Goal: Task Accomplishment & Management: Use online tool/utility

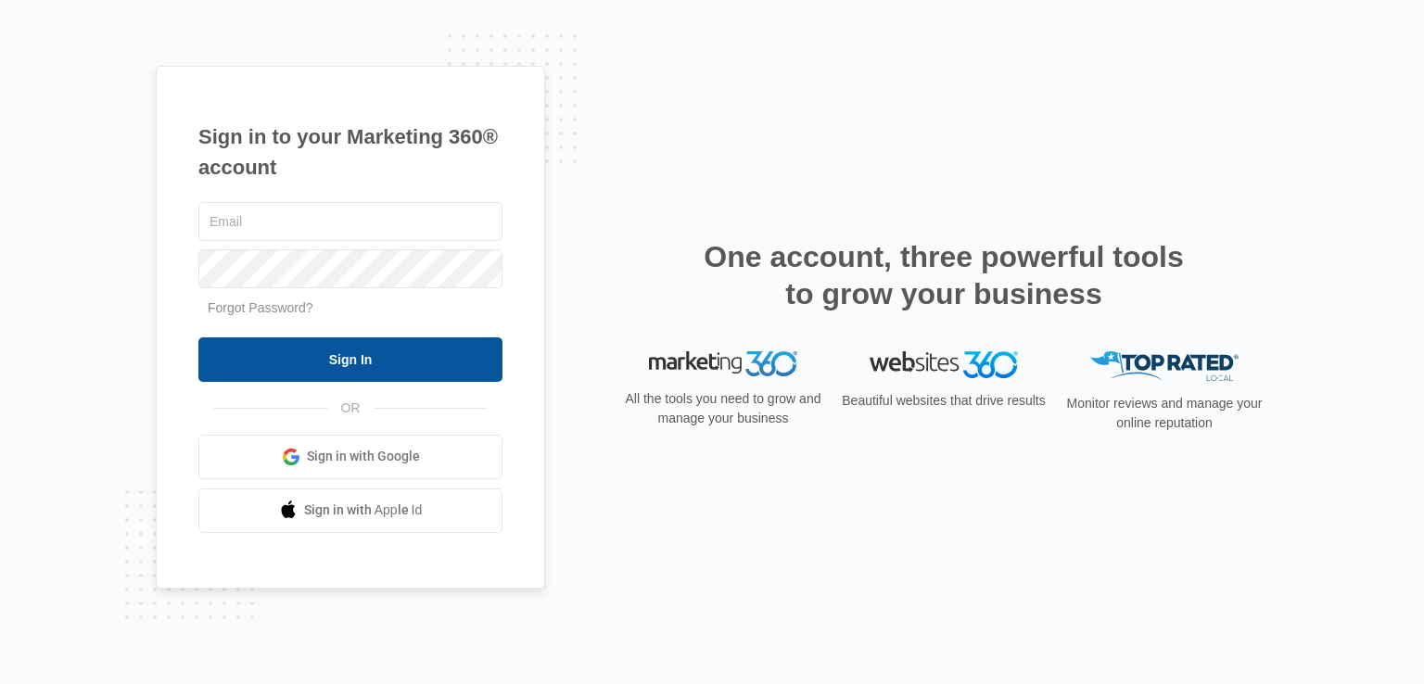
type input "[EMAIL_ADDRESS][DOMAIN_NAME]"
click at [364, 355] on input "Sign In" at bounding box center [350, 359] width 304 height 44
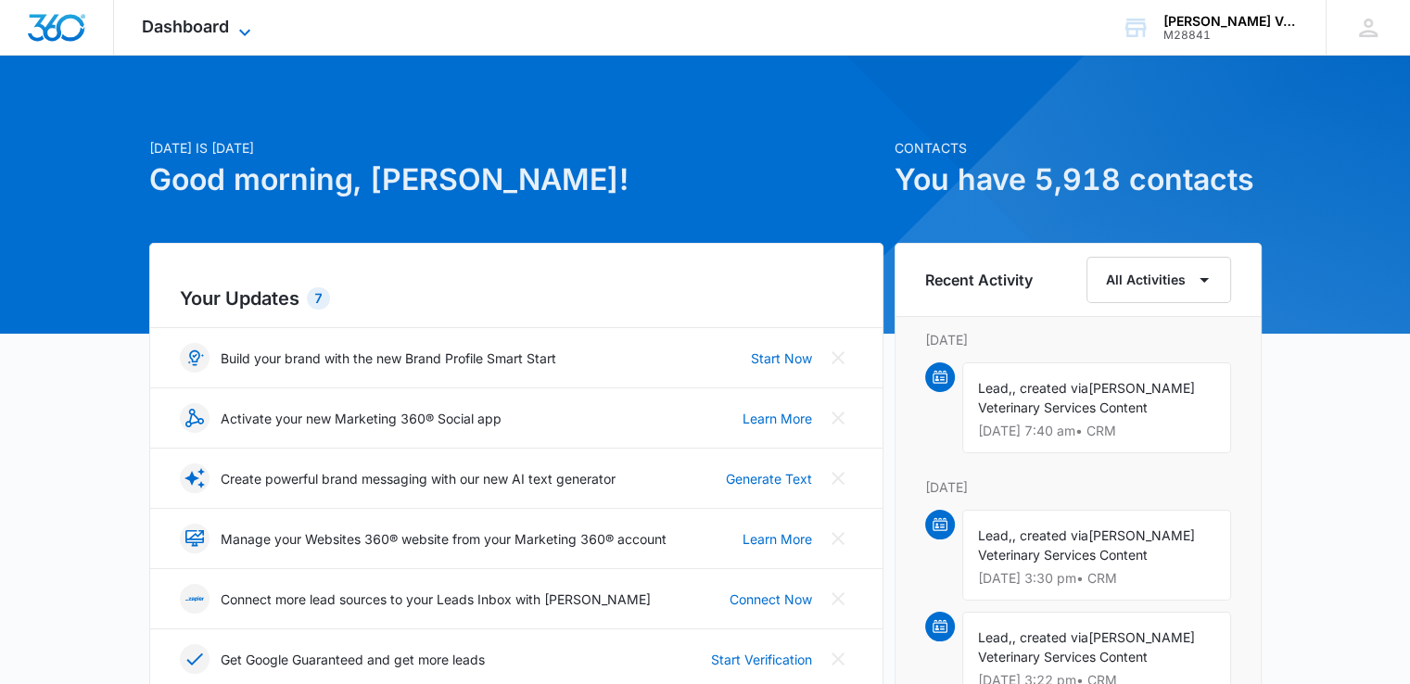
click at [206, 23] on span "Dashboard" at bounding box center [185, 26] width 87 height 19
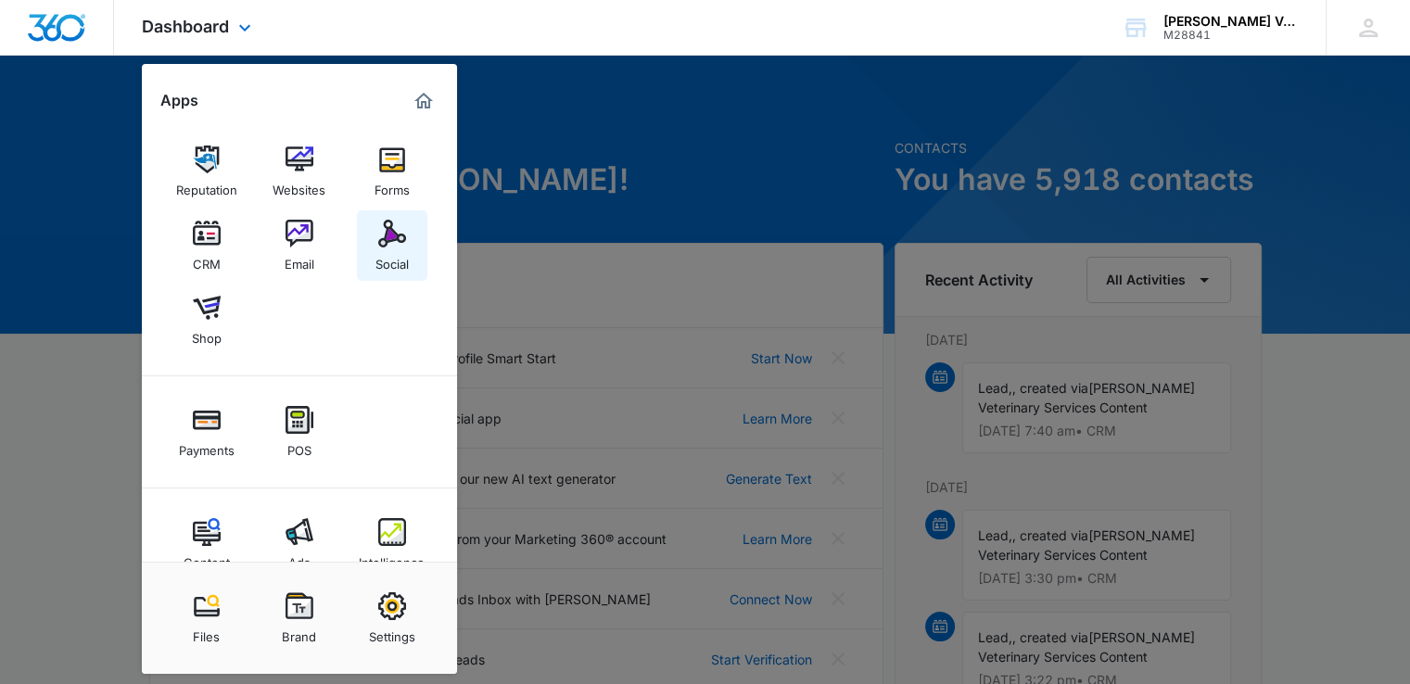
click at [395, 255] on div "Social" at bounding box center [391, 260] width 33 height 24
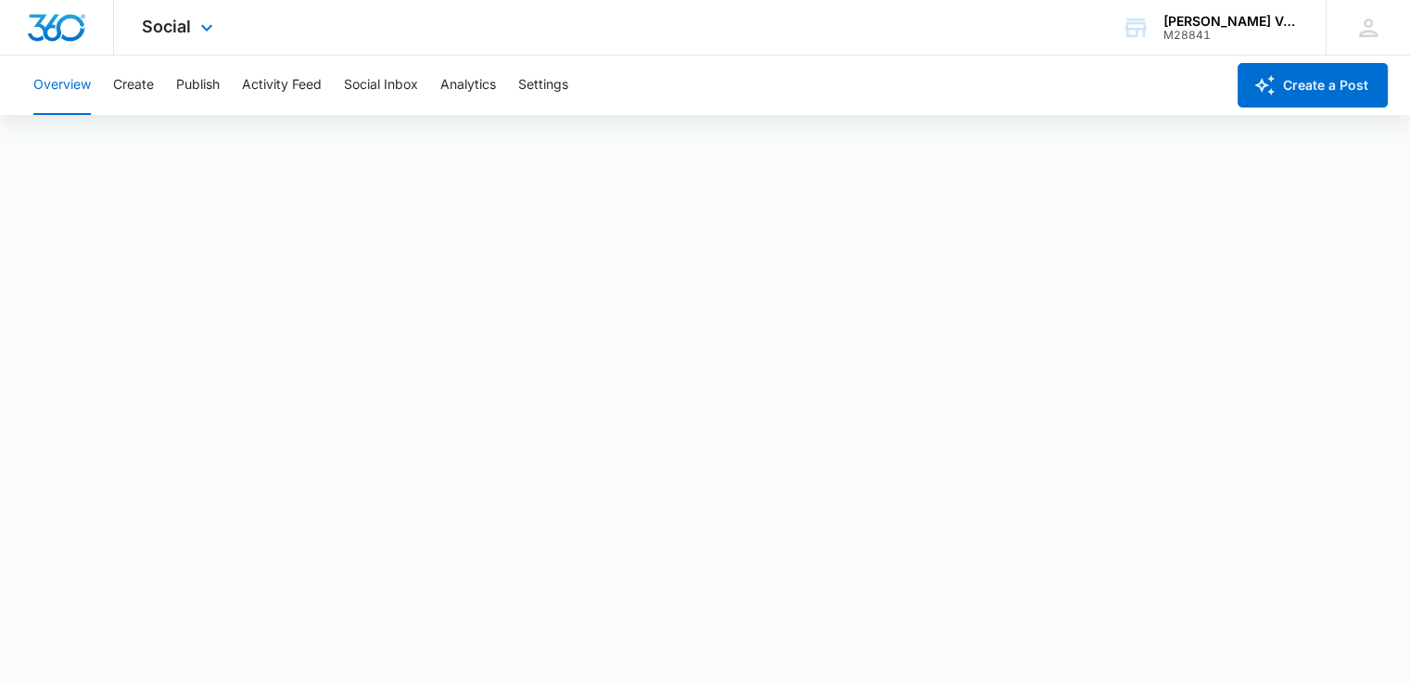
scroll to position [5, 0]
click at [408, 86] on button "Social Inbox" at bounding box center [381, 85] width 74 height 59
click at [364, 81] on button "Social Inbox" at bounding box center [381, 85] width 74 height 59
